Goal: Task Accomplishment & Management: Manage account settings

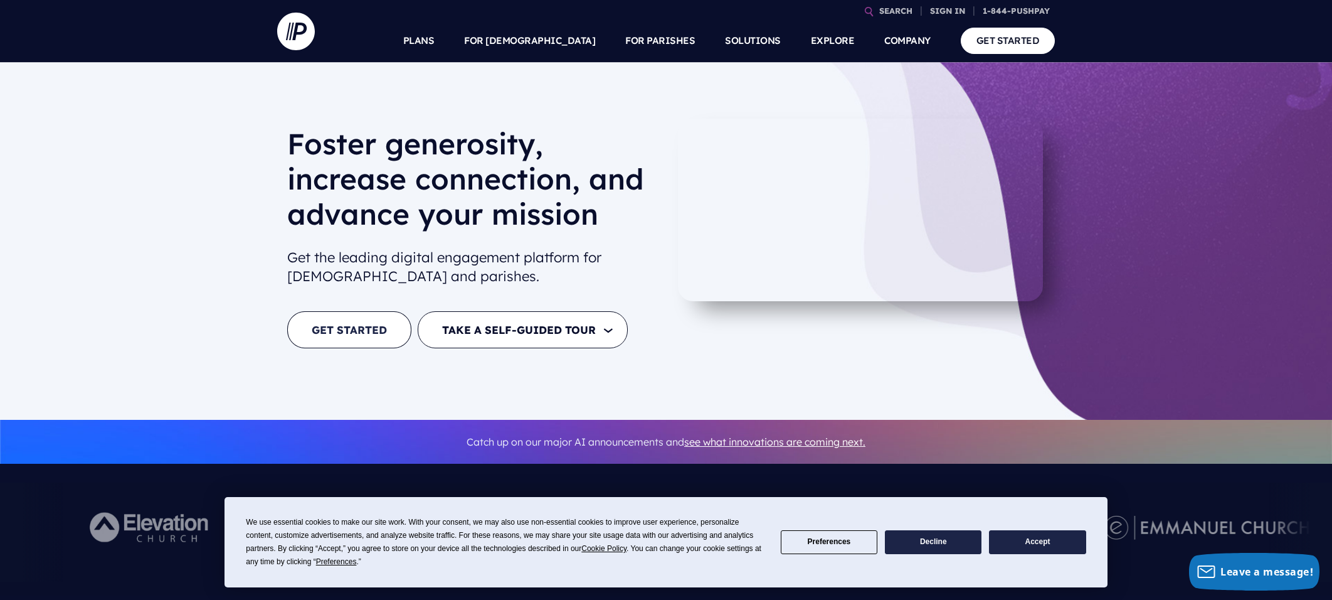
scroll to position [1, 0]
click at [349, 340] on link "GET STARTED" at bounding box center [349, 330] width 124 height 37
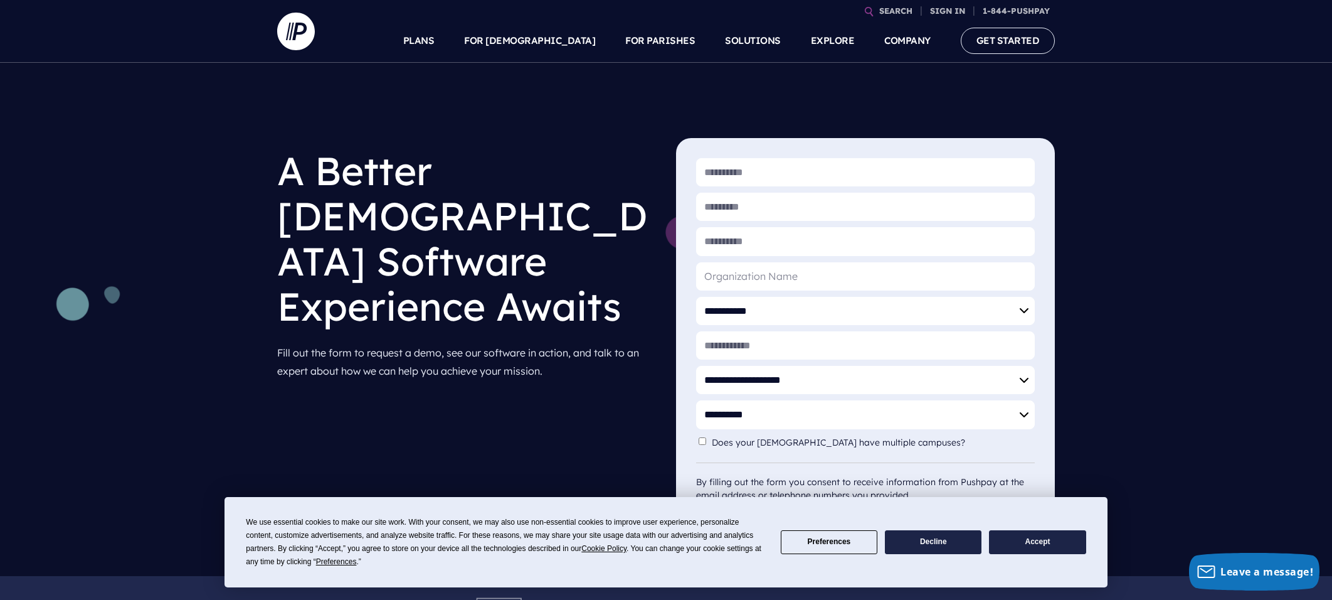
click at [960, 541] on button "Decline" at bounding box center [933, 542] width 97 height 24
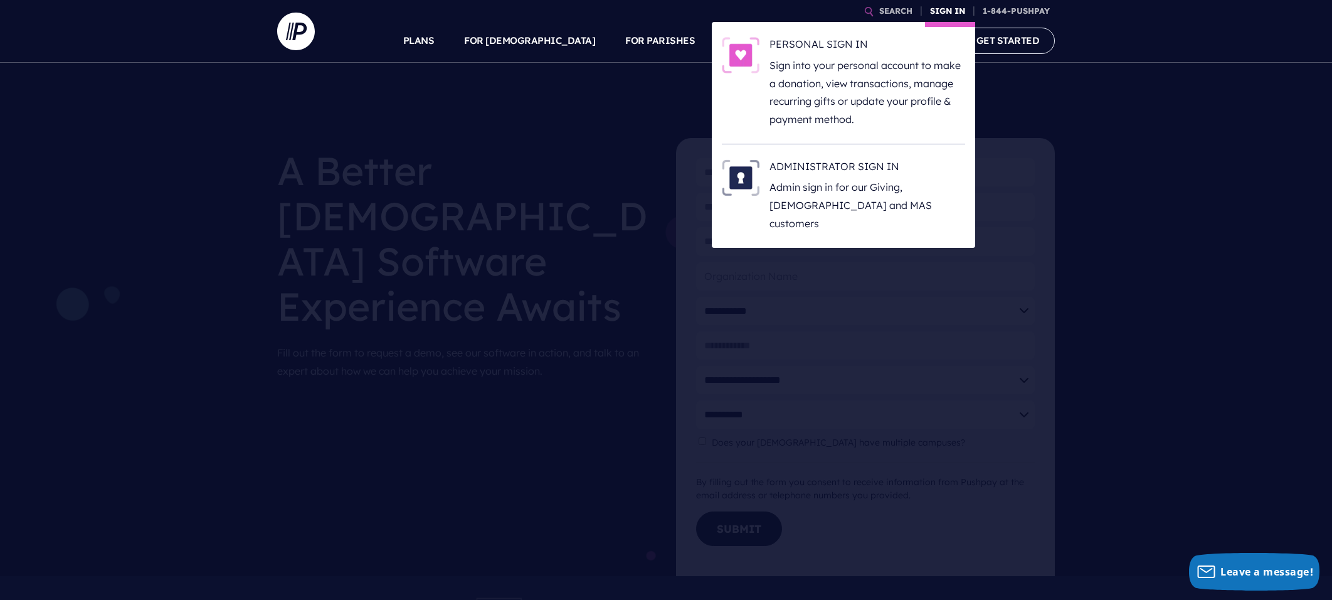
click at [953, 9] on link "SIGN IN" at bounding box center [947, 11] width 45 height 22
click at [832, 66] on p "Sign into your personal account to make a donation, view transactions, manage r…" at bounding box center [868, 92] width 196 height 72
